Goal: Task Accomplishment & Management: Use online tool/utility

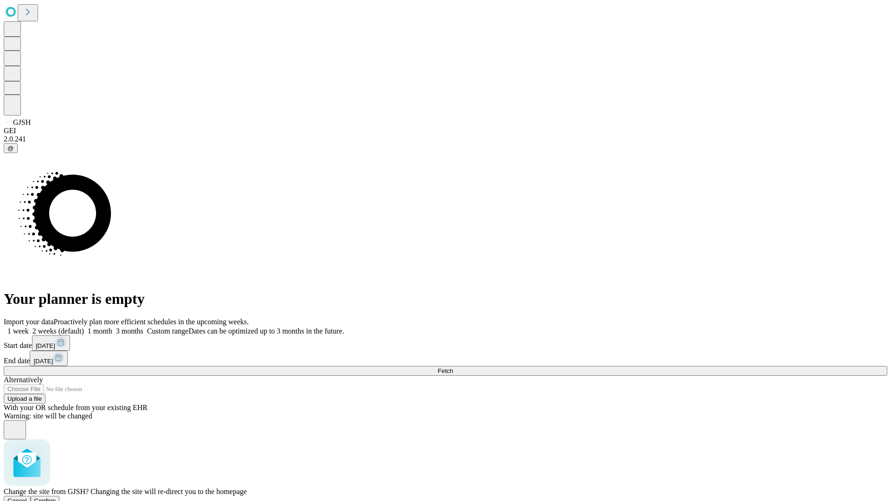
click at [56, 498] on span "Confirm" at bounding box center [45, 501] width 22 height 7
click at [84, 327] on label "2 weeks (default)" at bounding box center [56, 331] width 55 height 8
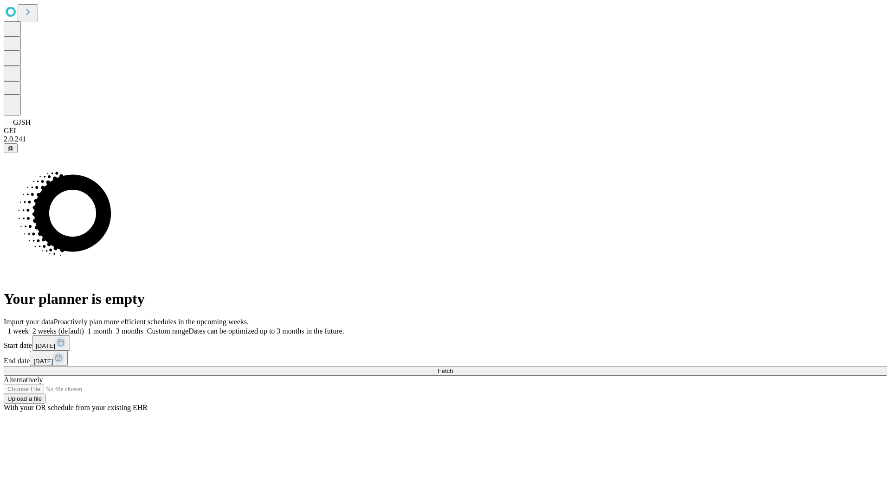
click at [453, 368] on span "Fetch" at bounding box center [445, 371] width 15 height 7
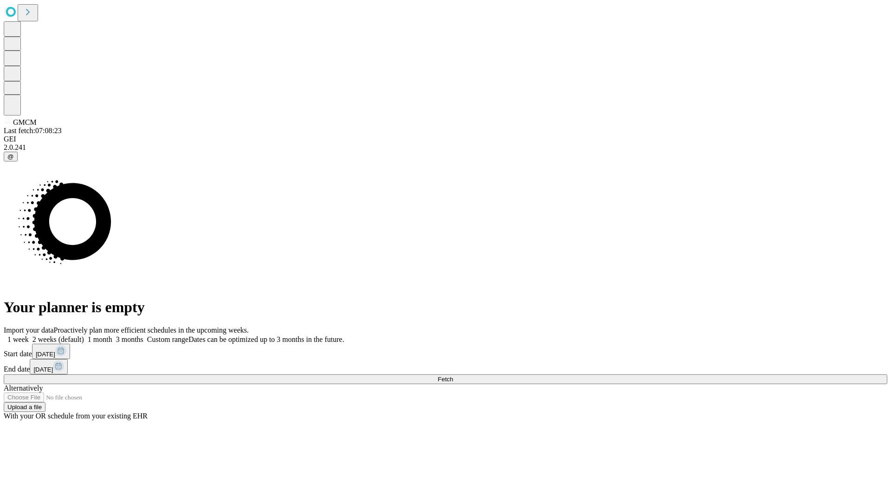
click at [84, 336] on label "2 weeks (default)" at bounding box center [56, 340] width 55 height 8
click at [453, 376] on span "Fetch" at bounding box center [445, 379] width 15 height 7
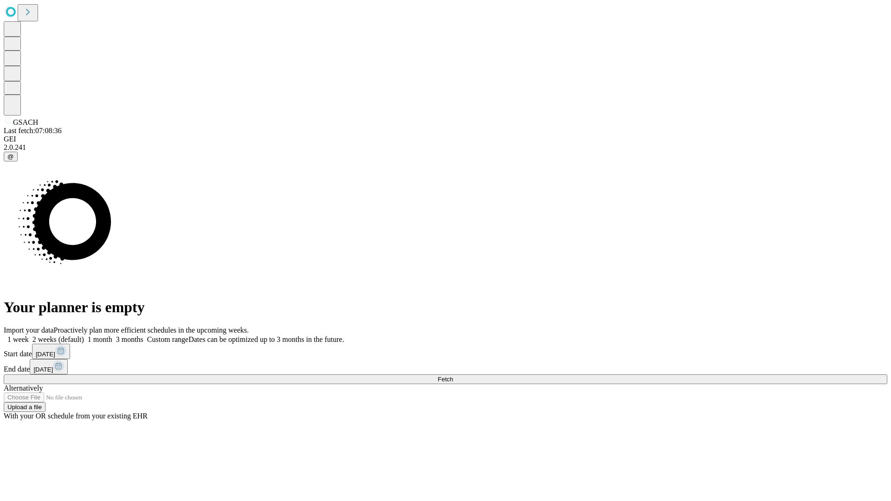
click at [84, 336] on label "2 weeks (default)" at bounding box center [56, 340] width 55 height 8
click at [453, 376] on span "Fetch" at bounding box center [445, 379] width 15 height 7
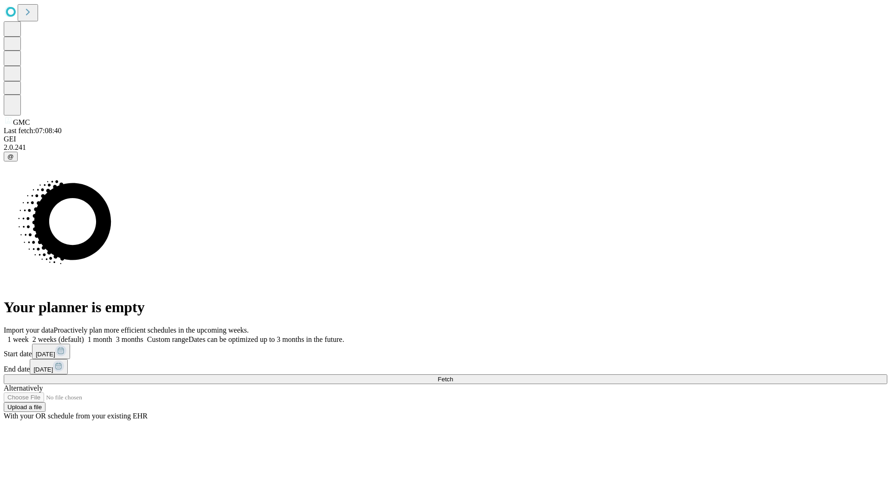
click at [453, 376] on span "Fetch" at bounding box center [445, 379] width 15 height 7
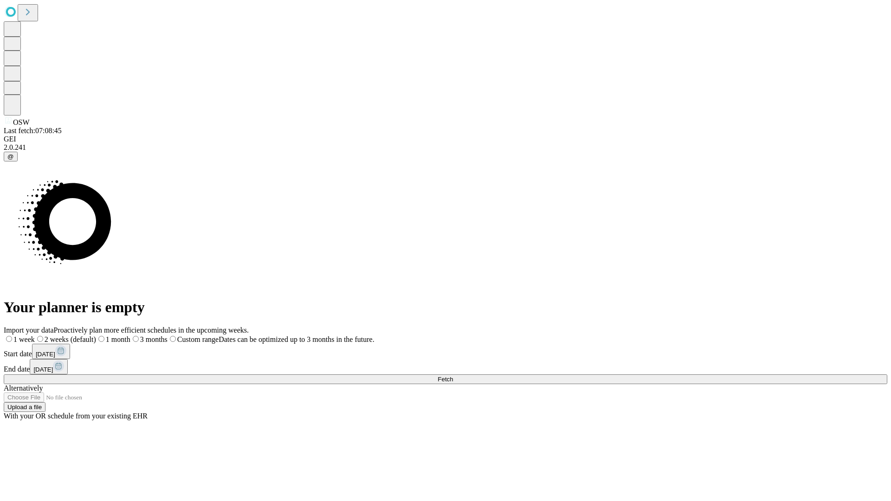
click at [453, 376] on span "Fetch" at bounding box center [445, 379] width 15 height 7
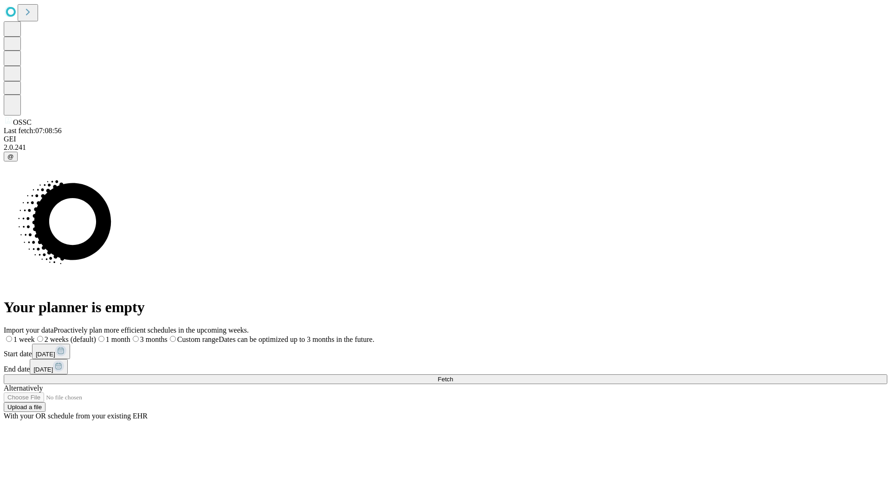
click at [96, 336] on label "2 weeks (default)" at bounding box center [65, 340] width 61 height 8
click at [453, 376] on span "Fetch" at bounding box center [445, 379] width 15 height 7
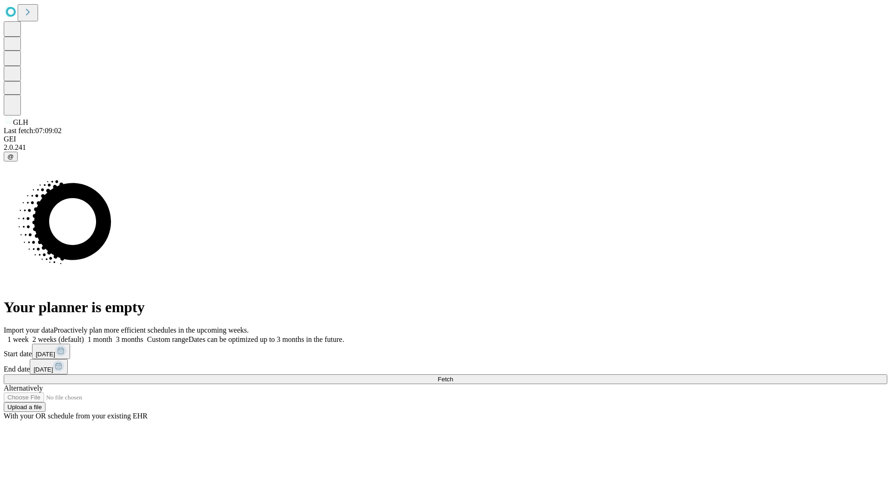
click at [84, 336] on label "2 weeks (default)" at bounding box center [56, 340] width 55 height 8
click at [453, 376] on span "Fetch" at bounding box center [445, 379] width 15 height 7
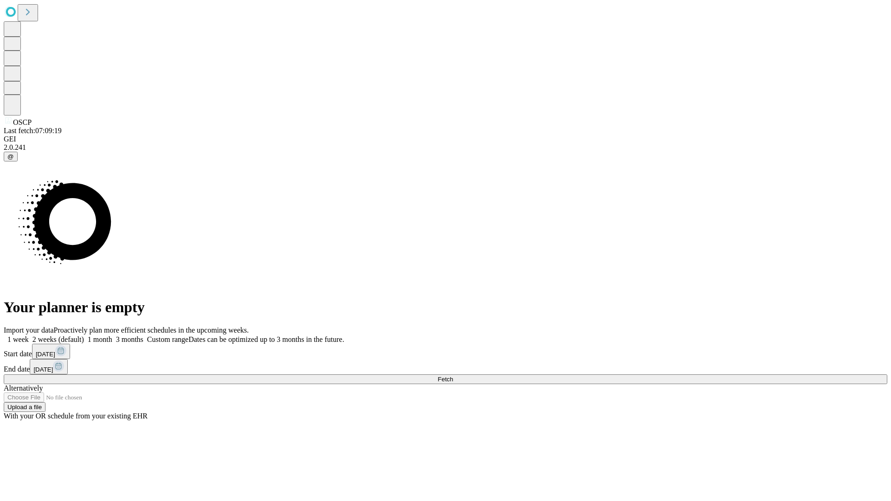
click at [84, 336] on label "2 weeks (default)" at bounding box center [56, 340] width 55 height 8
click at [453, 376] on span "Fetch" at bounding box center [445, 379] width 15 height 7
